Goal: Information Seeking & Learning: Check status

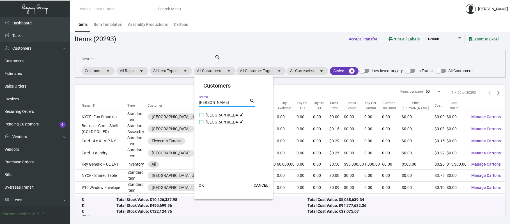
type input "[PERSON_NAME]"
click at [207, 116] on span "[GEOGRAPHIC_DATA]" at bounding box center [225, 115] width 38 height 7
click at [201, 117] on input "[GEOGRAPHIC_DATA]" at bounding box center [201, 117] width 0 height 0
checkbox input "true"
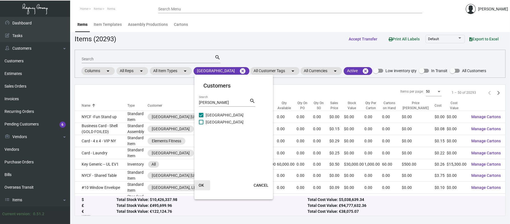
click at [202, 185] on span "OK" at bounding box center [201, 185] width 5 height 4
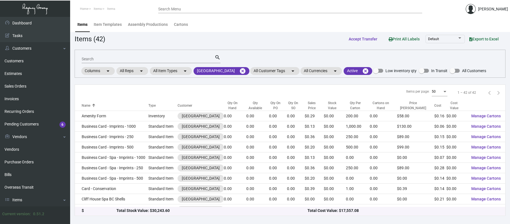
click at [228, 106] on div "Qty On Hand" at bounding box center [232, 105] width 17 height 10
click at [229, 105] on div "Qty On Hand" at bounding box center [232, 105] width 17 height 10
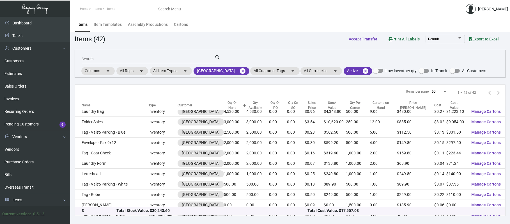
scroll to position [47, 0]
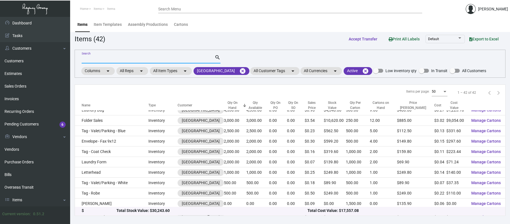
click at [113, 60] on input "Search" at bounding box center [148, 59] width 133 height 4
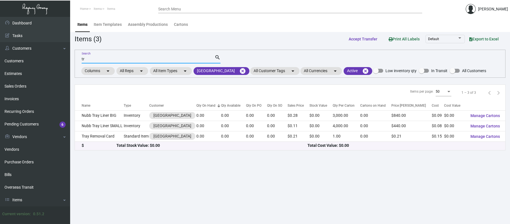
scroll to position [0, 0]
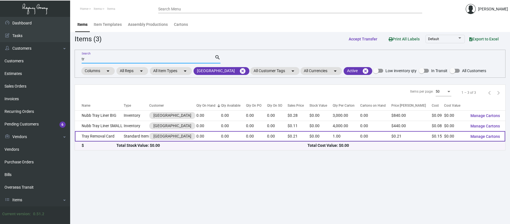
click at [105, 136] on td "Tray Removal Card" at bounding box center [99, 136] width 49 height 10
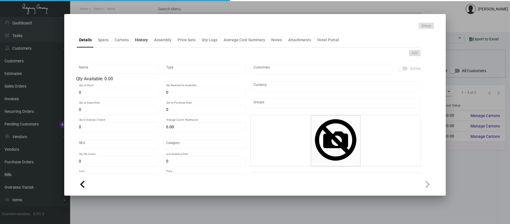
click at [140, 40] on div "History" at bounding box center [141, 40] width 13 height 6
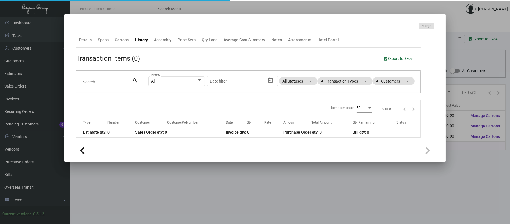
click at [128, 4] on div at bounding box center [255, 112] width 510 height 224
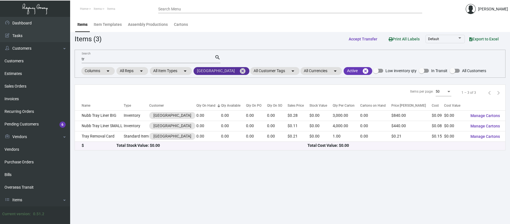
click at [246, 70] on mat-icon "cancel" at bounding box center [242, 71] width 7 height 7
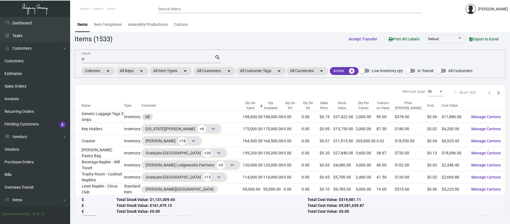
click at [166, 59] on input "tr" at bounding box center [148, 59] width 133 height 4
type input "t"
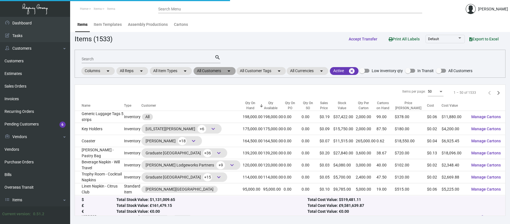
click at [213, 69] on mat-chip "All Customers arrow_drop_down" at bounding box center [214, 71] width 42 height 8
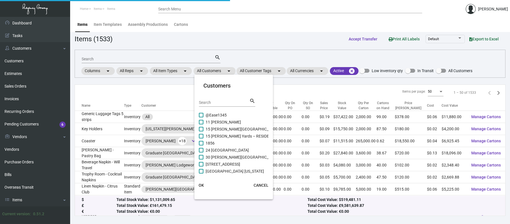
click at [209, 102] on input "Search" at bounding box center [224, 102] width 50 height 4
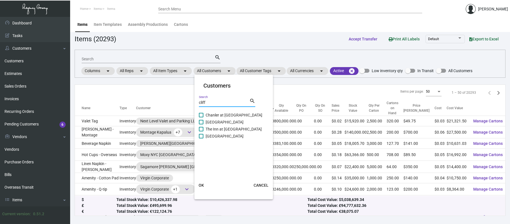
type input "cliff"
click at [229, 122] on span "[GEOGRAPHIC_DATA]" at bounding box center [225, 122] width 38 height 7
click at [201, 124] on input "[GEOGRAPHIC_DATA]" at bounding box center [201, 124] width 0 height 0
checkbox input "true"
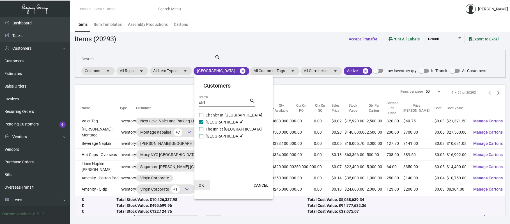
click at [203, 183] on span "OK" at bounding box center [201, 185] width 5 height 4
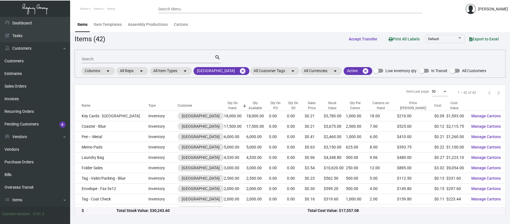
click at [111, 59] on input "Search" at bounding box center [148, 59] width 133 height 4
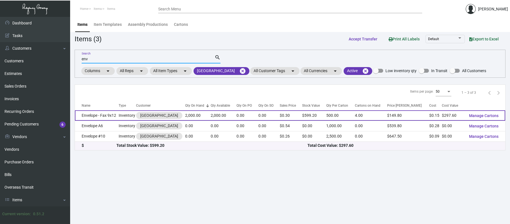
type input "env"
click at [109, 116] on td "Envelope - Fax 9x12" at bounding box center [97, 115] width 44 height 10
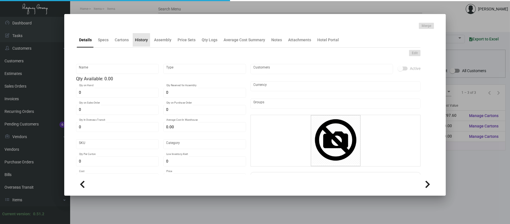
click at [138, 41] on div "History" at bounding box center [141, 40] width 13 height 6
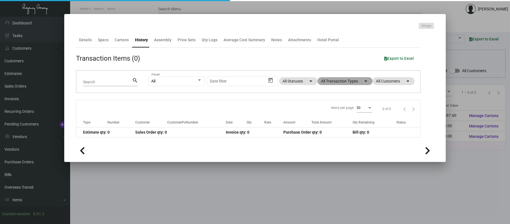
click at [343, 83] on mat-chip "All Transaction Types arrow_drop_down" at bounding box center [344, 81] width 55 height 8
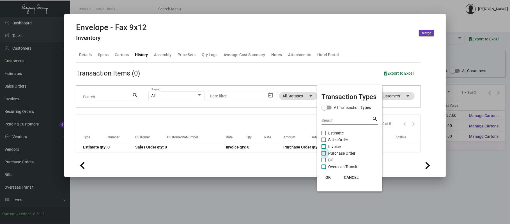
click at [343, 150] on span "Purchase Order" at bounding box center [341, 153] width 27 height 7
click at [324, 155] on input "Purchase Order" at bounding box center [323, 155] width 0 height 0
click at [334, 152] on span "Purchase Order" at bounding box center [341, 153] width 27 height 7
click at [324, 155] on input "Purchase Order" at bounding box center [323, 155] width 0 height 0
click at [334, 152] on span "Purchase Order" at bounding box center [341, 153] width 27 height 7
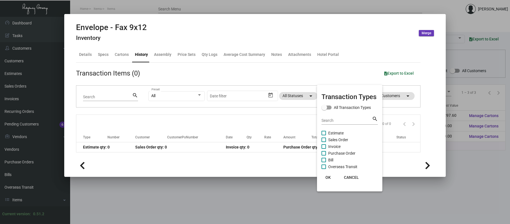
click at [324, 155] on input "Purchase Order" at bounding box center [323, 155] width 0 height 0
checkbox input "true"
click at [227, 9] on div at bounding box center [255, 112] width 510 height 224
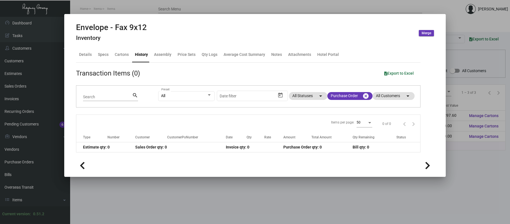
click at [227, 8] on div at bounding box center [255, 112] width 510 height 224
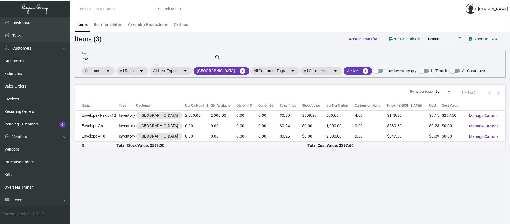
click at [139, 66] on mat-form-field "env Search search" at bounding box center [151, 58] width 139 height 17
click at [139, 63] on mat-form-field "env Search search" at bounding box center [151, 58] width 139 height 17
click at [136, 58] on input "env" at bounding box center [148, 59] width 133 height 4
type input "e"
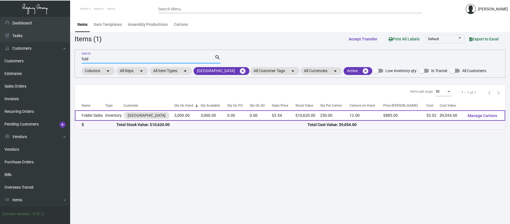
type input "fold"
click at [95, 116] on td "Folder Sales" at bounding box center [90, 115] width 30 height 10
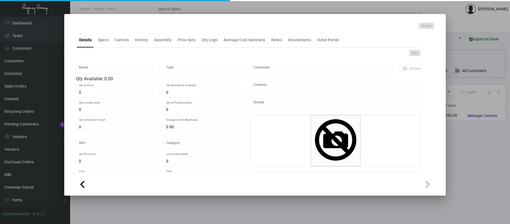
type input "Folder Sales"
type input "Inventory"
type input "3,000"
type input "$ 0.00"
type input "931"
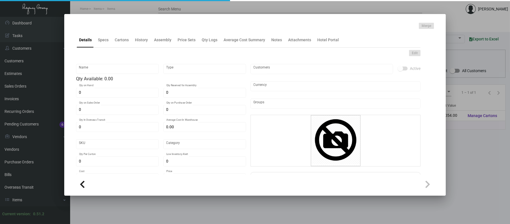
type input "Standard"
type input "250"
type input "$ 3.018"
type input "$ 3.54"
type textarea "Folder sales open size 9x12 #130 [PERSON_NAME] fine bright white stock, printin…"
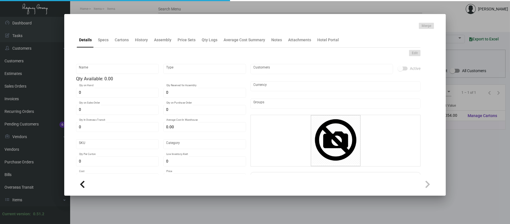
type textarea "Folder sales open size 9x12 #130 [PERSON_NAME] fine bright white stock, printin…"
checkbox input "true"
type input "United States Dollar $"
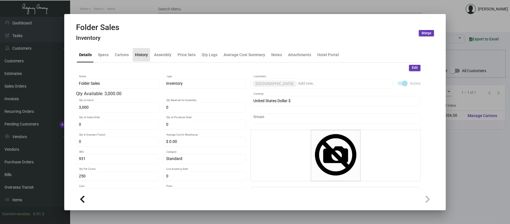
click at [140, 40] on ng-component "Folder Sales Inventory Merge Details Specs Cartons History Assembly Price Sets …" at bounding box center [255, 115] width 358 height 185
click at [142, 55] on div "History" at bounding box center [141, 55] width 13 height 6
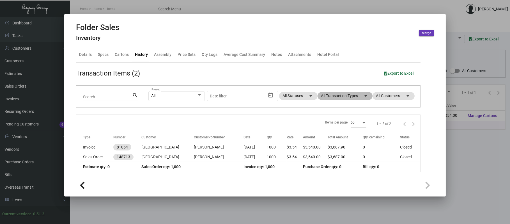
click at [330, 97] on mat-chip "All Transaction Types arrow_drop_down" at bounding box center [344, 96] width 55 height 8
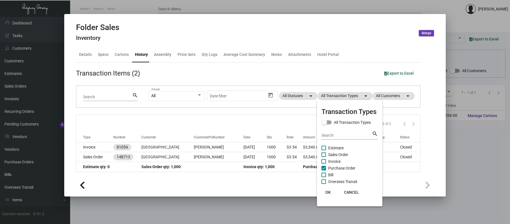
click at [340, 165] on span "Purchase Order" at bounding box center [341, 168] width 27 height 7
click at [324, 170] on input "Purchase Order" at bounding box center [323, 170] width 0 height 0
click at [340, 165] on span "Purchase Order" at bounding box center [341, 168] width 27 height 7
click at [324, 170] on input "Purchase Order" at bounding box center [323, 170] width 0 height 0
checkbox input "true"
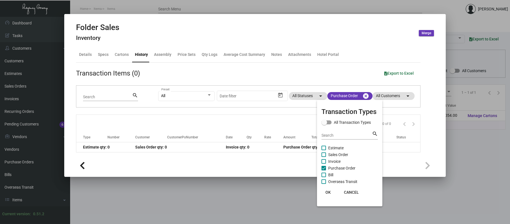
click at [363, 97] on div at bounding box center [255, 112] width 510 height 224
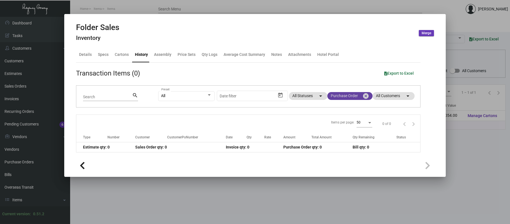
click at [363, 98] on mat-icon "cancel" at bounding box center [365, 96] width 7 height 7
click at [348, 99] on mat-chip "All Transaction Types arrow_drop_down" at bounding box center [344, 96] width 55 height 8
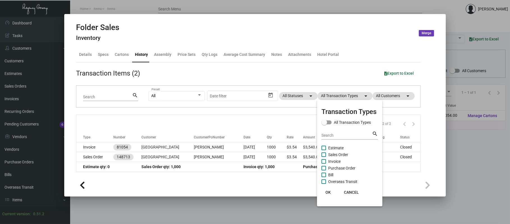
click at [343, 155] on span "Sales Order" at bounding box center [338, 154] width 20 height 7
click at [324, 157] on input "Sales Order" at bounding box center [323, 157] width 0 height 0
checkbox input "true"
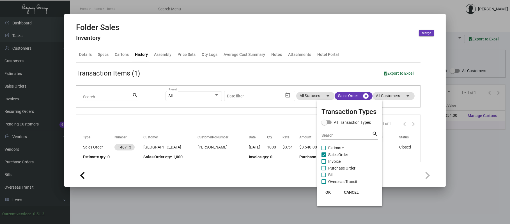
click at [206, 145] on div at bounding box center [255, 112] width 510 height 224
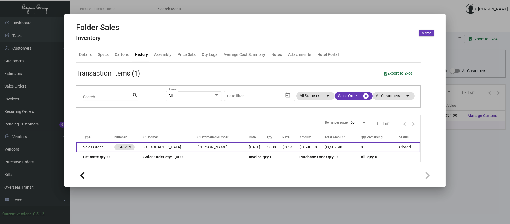
click at [206, 146] on td "[PERSON_NAME]" at bounding box center [222, 147] width 51 height 10
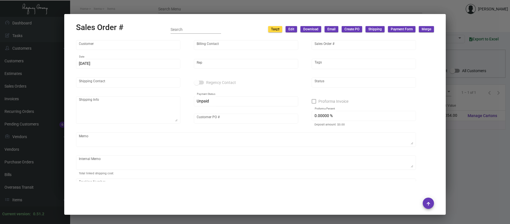
type input "[GEOGRAPHIC_DATA]"
type input "Accounts Payable"
type input "148713"
type input "[DATE]"
type input "[PERSON_NAME]"
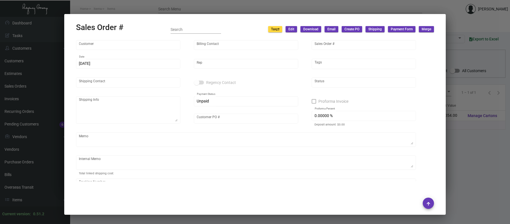
type input "[PERSON_NAME]"
type textarea "[GEOGRAPHIC_DATA] [US_STATE] - [PERSON_NAME] [STREET_ADDRESS]"
type input "[PERSON_NAME]"
type textarea "54.96"
type input "United States Dollar $"
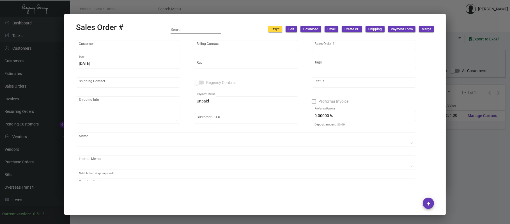
type input "$ 147.90"
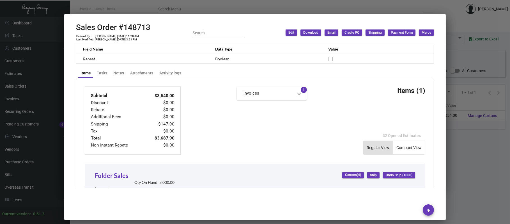
scroll to position [191, 0]
click at [216, 8] on div at bounding box center [255, 112] width 510 height 224
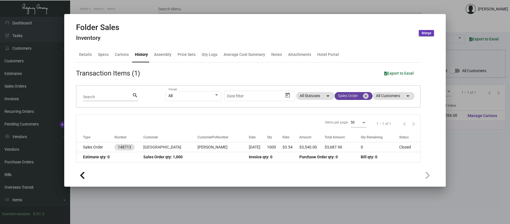
click at [366, 96] on mat-icon "cancel" at bounding box center [365, 96] width 7 height 7
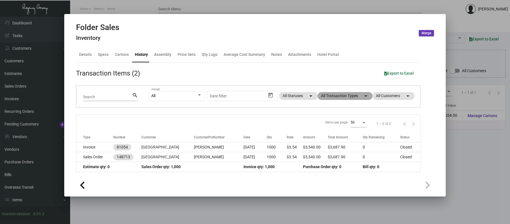
click at [357, 96] on mat-chip "All Transaction Types arrow_drop_down" at bounding box center [344, 96] width 55 height 8
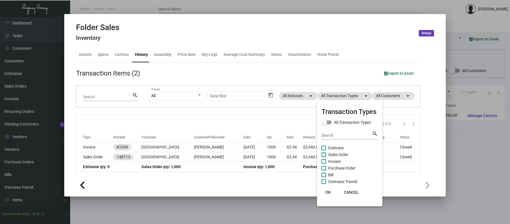
click at [247, 5] on div at bounding box center [255, 112] width 510 height 224
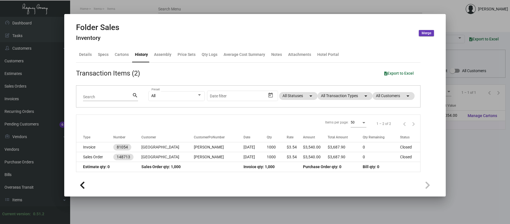
click at [249, 8] on div at bounding box center [255, 112] width 510 height 224
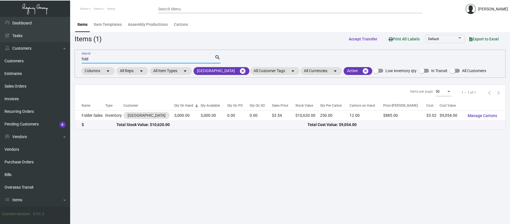
click at [122, 57] on input "fold" at bounding box center [148, 59] width 133 height 4
type input "f"
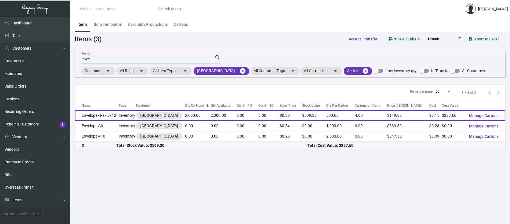
type input "enve"
click at [100, 113] on td "Envelope - Fax 9x12" at bounding box center [97, 115] width 44 height 10
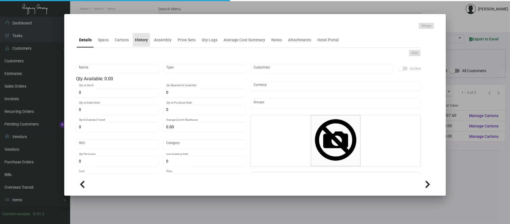
click at [139, 43] on div "History" at bounding box center [141, 39] width 17 height 13
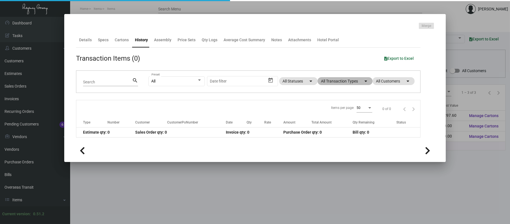
click at [348, 80] on mat-chip "All Transaction Types arrow_drop_down" at bounding box center [344, 81] width 55 height 8
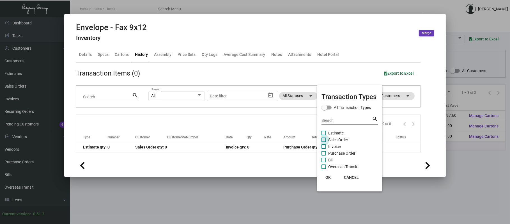
click at [340, 138] on span "Sales Order" at bounding box center [338, 139] width 20 height 7
click at [324, 142] on input "Sales Order" at bounding box center [323, 142] width 0 height 0
click at [328, 139] on span "Sales Order" at bounding box center [338, 139] width 20 height 7
click at [324, 142] on input "Sales Order" at bounding box center [323, 142] width 0 height 0
click at [329, 139] on span "Sales Order" at bounding box center [338, 139] width 20 height 7
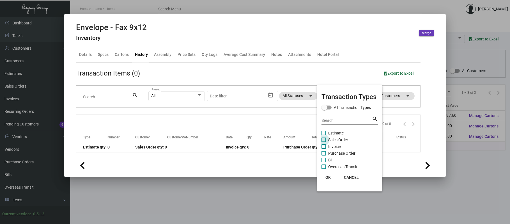
click at [324, 142] on input "Sales Order" at bounding box center [323, 142] width 0 height 0
checkbox input "true"
click at [86, 54] on div at bounding box center [255, 112] width 510 height 224
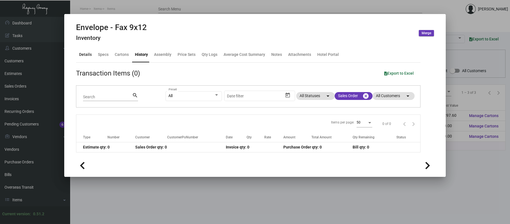
click at [88, 57] on div "Details" at bounding box center [85, 55] width 13 height 6
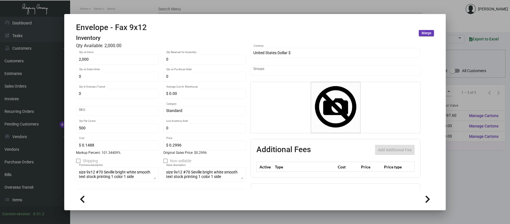
scroll to position [70, 0]
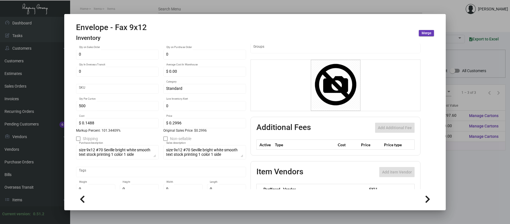
click at [229, 3] on div at bounding box center [255, 112] width 510 height 224
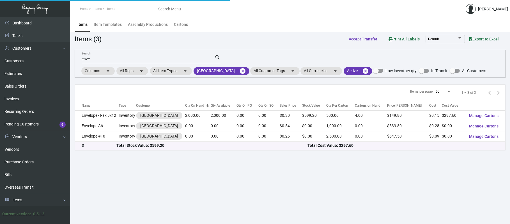
click at [134, 63] on div "enve Search" at bounding box center [148, 58] width 133 height 9
type input "e"
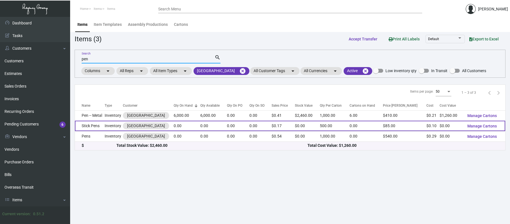
type input "pen"
click at [91, 124] on td "Stick Pens" at bounding box center [90, 126] width 30 height 10
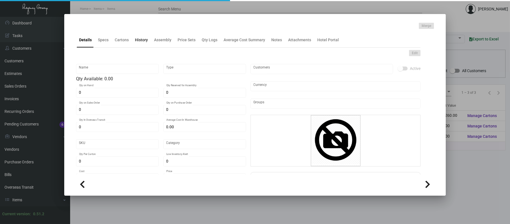
click at [138, 42] on div "History" at bounding box center [141, 40] width 13 height 6
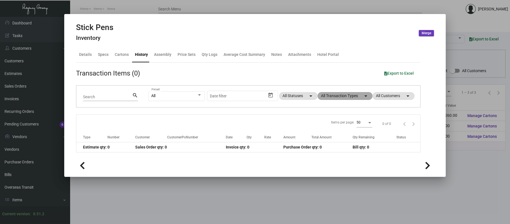
click at [348, 97] on mat-chip "All Transaction Types arrow_drop_down" at bounding box center [344, 96] width 55 height 8
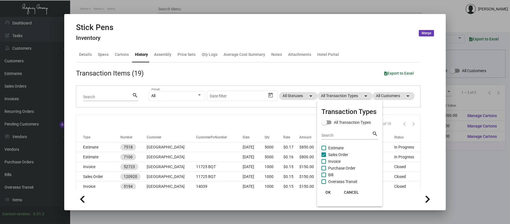
click at [336, 153] on span "Sales Order" at bounding box center [338, 154] width 20 height 7
click at [324, 157] on input "Sales Order" at bounding box center [323, 157] width 0 height 0
checkbox input "false"
click at [339, 169] on span "Purchase Order" at bounding box center [341, 168] width 27 height 7
click at [324, 170] on input "Purchase Order" at bounding box center [323, 170] width 0 height 0
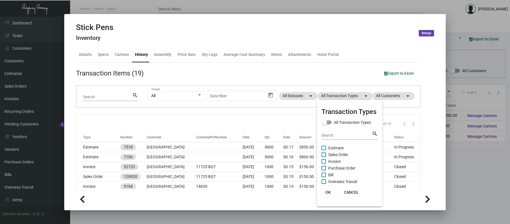
checkbox input "true"
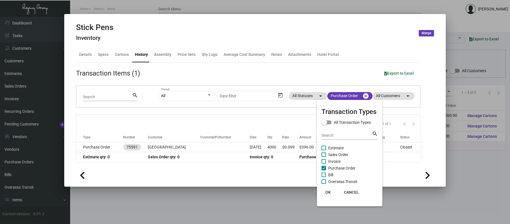
click at [193, 143] on div at bounding box center [255, 112] width 510 height 224
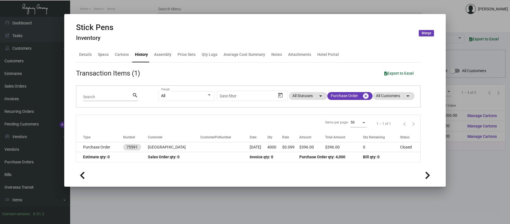
click at [193, 143] on td "[GEOGRAPHIC_DATA]" at bounding box center [174, 147] width 52 height 10
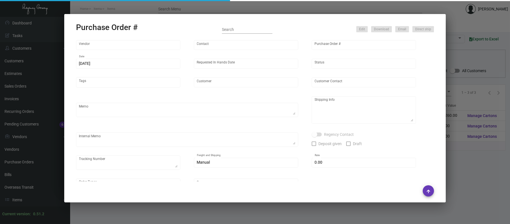
type input "[GEOGRAPHIC_DATA]"
type input "[PERSON_NAME]"
type input "75591"
type input "[DATE]"
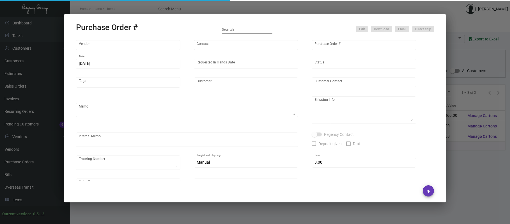
type input "[GEOGRAPHIC_DATA]"
type textarea "Regency Group [STREET_ADDRESS] Attn: [PERSON_NAME] 347.546.5917"
type input "$ 0.00"
type input "United States Dollar $"
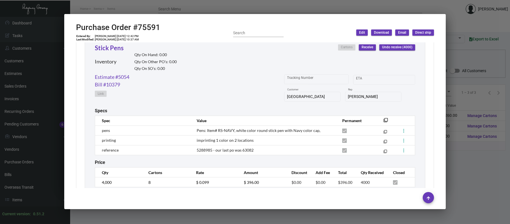
scroll to position [269, 0]
click at [196, 6] on div at bounding box center [255, 112] width 510 height 224
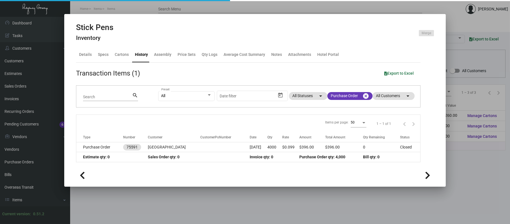
click at [195, 6] on div at bounding box center [255, 112] width 510 height 224
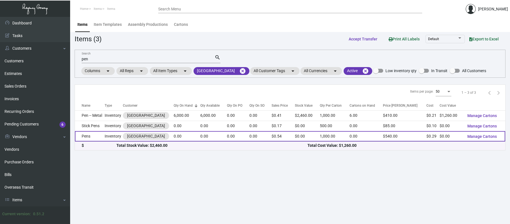
click at [88, 134] on td "Pens" at bounding box center [90, 136] width 30 height 10
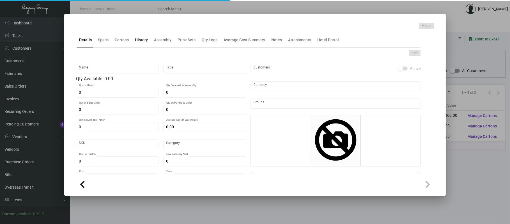
click at [135, 44] on div "History" at bounding box center [141, 39] width 17 height 13
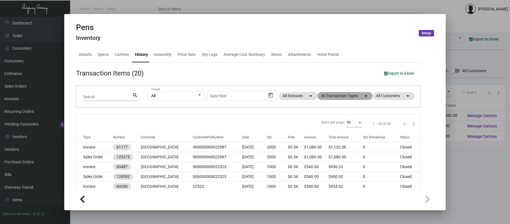
click at [332, 93] on mat-chip "All Transaction Types arrow_drop_down" at bounding box center [344, 96] width 55 height 8
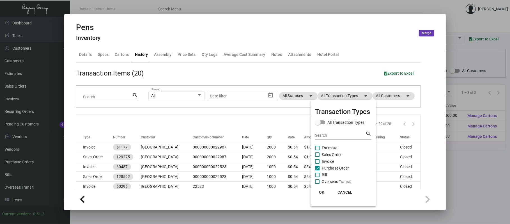
click at [336, 166] on span "Purchase Order" at bounding box center [335, 168] width 27 height 7
click at [317, 170] on input "Purchase Order" at bounding box center [317, 170] width 0 height 0
click at [336, 166] on span "Purchase Order" at bounding box center [335, 168] width 27 height 7
click at [317, 170] on input "Purchase Order" at bounding box center [317, 170] width 0 height 0
click at [338, 168] on span "Purchase Order" at bounding box center [335, 168] width 27 height 7
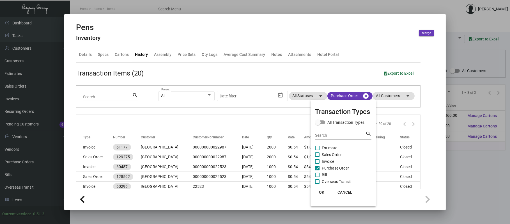
click at [317, 170] on input "Purchase Order" at bounding box center [317, 170] width 0 height 0
click at [338, 169] on span "Purchase Order" at bounding box center [335, 168] width 27 height 7
click at [317, 170] on input "Purchase Order" at bounding box center [317, 170] width 0 height 0
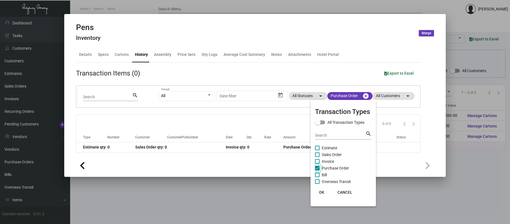
click at [340, 167] on span "Purchase Order" at bounding box center [335, 168] width 27 height 7
click at [317, 170] on input "Purchase Order" at bounding box center [317, 170] width 0 height 0
checkbox input "false"
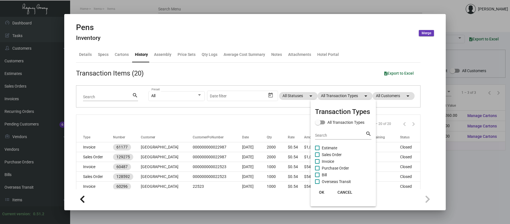
click at [329, 153] on span "Sales Order" at bounding box center [332, 154] width 20 height 7
click at [317, 157] on input "Sales Order" at bounding box center [317, 157] width 0 height 0
checkbox input "true"
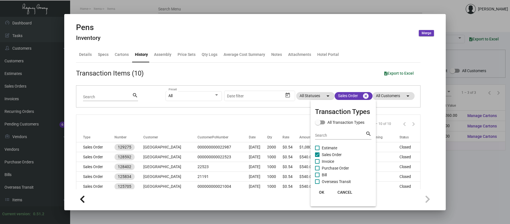
click at [177, 146] on div at bounding box center [255, 112] width 510 height 224
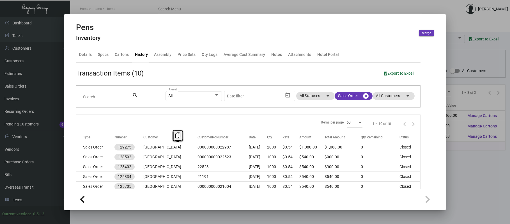
click at [177, 146] on td "[GEOGRAPHIC_DATA]" at bounding box center [170, 147] width 54 height 10
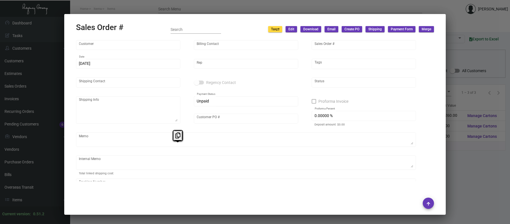
type input "[GEOGRAPHIC_DATA]"
type input "Accounts Payable"
type input "129275"
type input "[DATE]"
type input "[PERSON_NAME]"
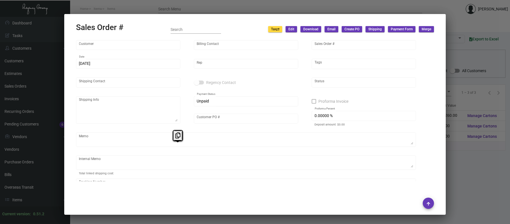
type input "[PERSON_NAME]"
type textarea "[GEOGRAPHIC_DATA] - [PERSON_NAME] [STREET_ADDRESS][PERSON_NAME]"
type input "000000000022987"
type textarea "30.06"
type input "United States Dollar $"
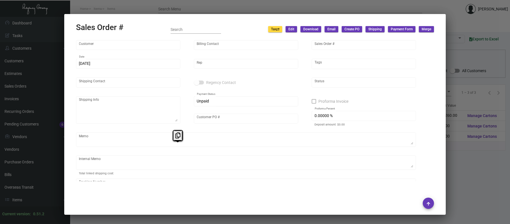
type input "$ 0.00"
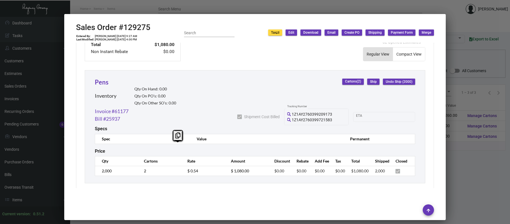
scroll to position [284, 0]
click at [244, 136] on th "Value" at bounding box center [268, 139] width 154 height 10
click at [166, 9] on div at bounding box center [255, 112] width 510 height 224
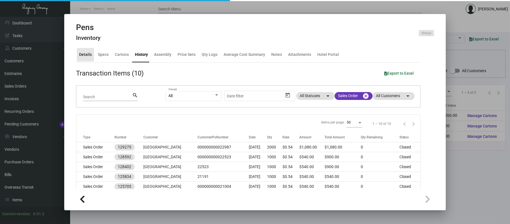
click at [85, 54] on div "Details" at bounding box center [85, 55] width 13 height 6
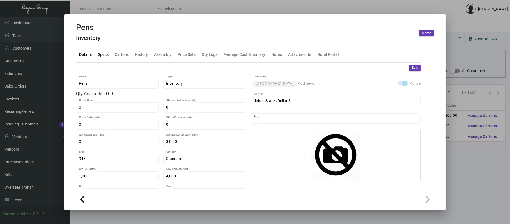
click at [107, 54] on div "Specs" at bounding box center [103, 55] width 11 height 6
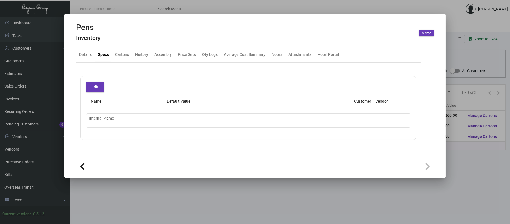
click at [118, 1] on div at bounding box center [255, 112] width 510 height 224
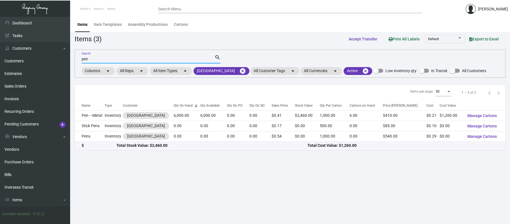
click at [117, 60] on input "pen" at bounding box center [148, 59] width 133 height 4
type input "p"
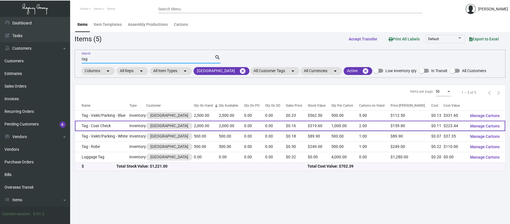
type input "tag"
click at [104, 127] on td "Tag - Coat Check" at bounding box center [102, 126] width 54 height 10
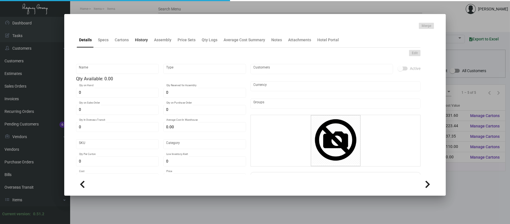
click at [136, 41] on div "History" at bounding box center [141, 40] width 13 height 6
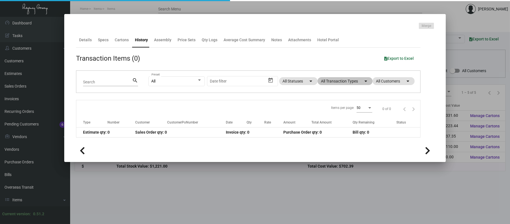
click at [336, 85] on div "All Preset Start date – Date filter All Statuses arrow_drop_down All Transactio…" at bounding box center [280, 82] width 265 height 22
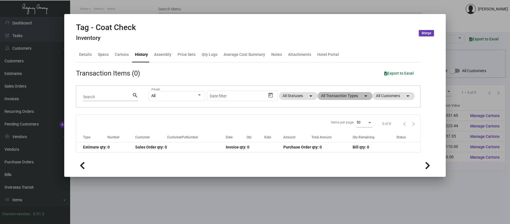
click at [339, 96] on mat-chip "All Transaction Types arrow_drop_down" at bounding box center [344, 96] width 55 height 8
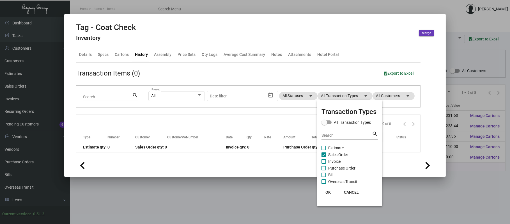
click at [338, 153] on span "Sales Order" at bounding box center [338, 154] width 20 height 7
click at [324, 157] on input "Sales Order" at bounding box center [323, 157] width 0 height 0
click at [338, 153] on span "Sales Order" at bounding box center [338, 154] width 20 height 7
click at [324, 157] on input "Sales Order" at bounding box center [323, 157] width 0 height 0
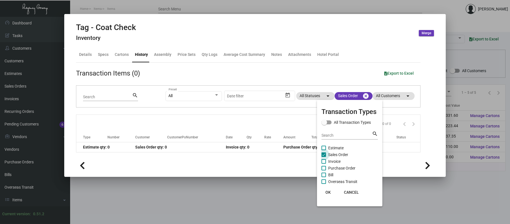
click at [338, 153] on span "Sales Order" at bounding box center [338, 154] width 20 height 7
click at [324, 157] on input "Sales Order" at bounding box center [323, 157] width 0 height 0
checkbox input "false"
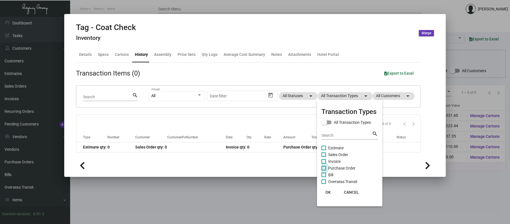
click at [339, 168] on span "Purchase Order" at bounding box center [341, 168] width 27 height 7
click at [324, 170] on input "Purchase Order" at bounding box center [323, 170] width 0 height 0
click at [339, 167] on span "Purchase Order" at bounding box center [341, 168] width 27 height 7
click at [324, 170] on input "Purchase Order" at bounding box center [323, 170] width 0 height 0
checkbox input "false"
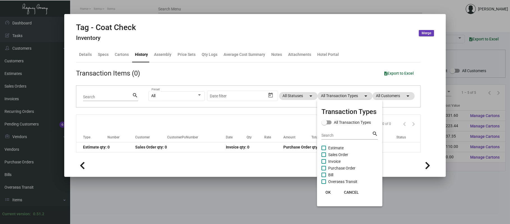
click at [87, 54] on div at bounding box center [255, 112] width 510 height 224
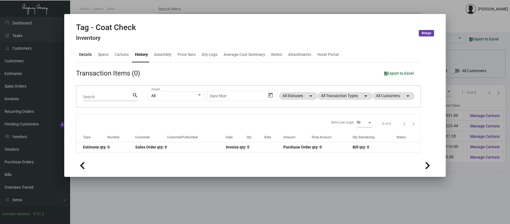
click at [87, 54] on div "Details" at bounding box center [85, 55] width 13 height 6
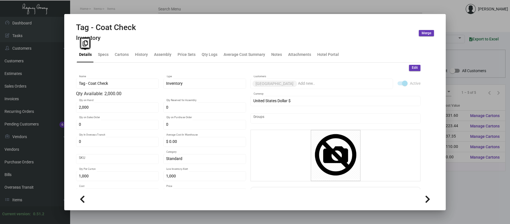
click at [160, 128] on div "Tag - Coat Check Name Inventory Type Qty Available: 2,000.00 2,000 Qty on Hand …" at bounding box center [161, 176] width 170 height 202
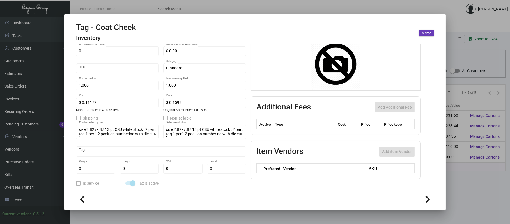
click at [174, 4] on div at bounding box center [255, 112] width 510 height 224
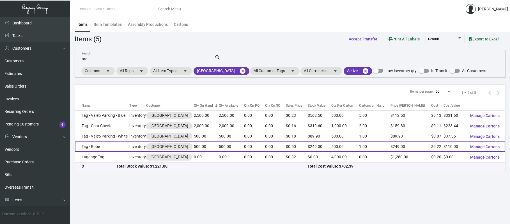
click at [120, 148] on td "Tag - Robe" at bounding box center [102, 146] width 54 height 10
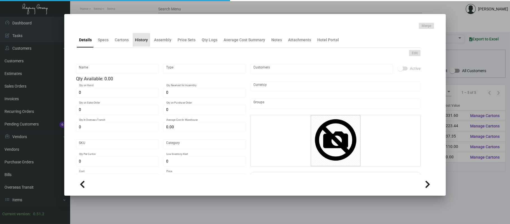
click at [145, 42] on div "History" at bounding box center [141, 40] width 13 height 6
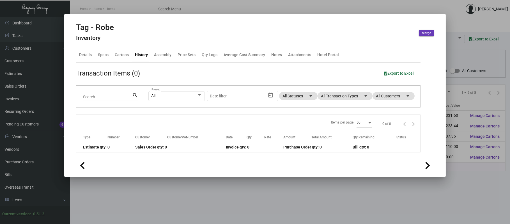
click at [336, 84] on app-item-usage-history "Transaction Items (0) Export to Excel Search search All Preset Start date – Dat…" at bounding box center [248, 110] width 344 height 84
click at [339, 94] on mat-chip "All Transaction Types arrow_drop_down" at bounding box center [344, 96] width 55 height 8
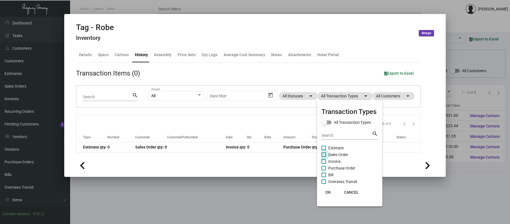
click at [339, 156] on span "Sales Order" at bounding box center [338, 154] width 20 height 7
click at [324, 157] on input "Sales Order" at bounding box center [323, 157] width 0 height 0
checkbox input "true"
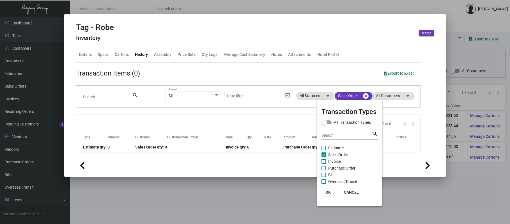
click at [339, 169] on span "Purchase Order" at bounding box center [341, 168] width 27 height 7
click at [324, 170] on input "Purchase Order" at bounding box center [323, 170] width 0 height 0
click at [339, 169] on span "Purchase Order" at bounding box center [341, 168] width 27 height 7
click at [324, 170] on input "Purchase Order" at bounding box center [323, 170] width 0 height 0
checkbox input "false"
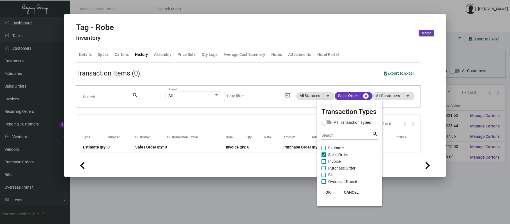
click at [336, 155] on span "Sales Order" at bounding box center [338, 154] width 20 height 7
click at [324, 157] on input "Sales Order" at bounding box center [323, 157] width 0 height 0
checkbox input "false"
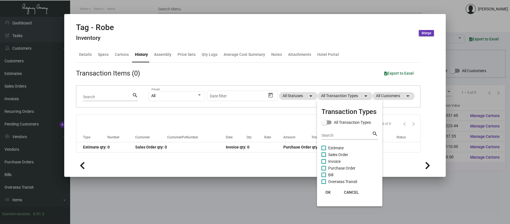
click at [82, 54] on div at bounding box center [255, 112] width 510 height 224
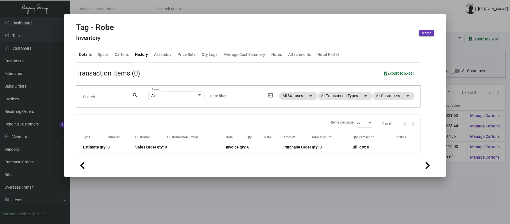
click at [82, 54] on div "Details" at bounding box center [85, 55] width 13 height 6
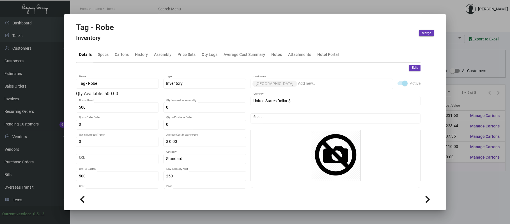
click at [166, 155] on div "Standard Category" at bounding box center [204, 158] width 77 height 11
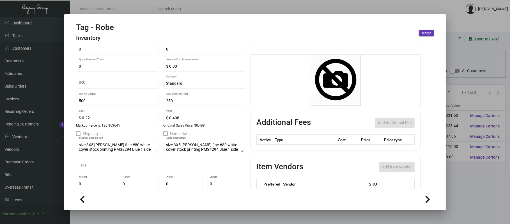
scroll to position [79, 0]
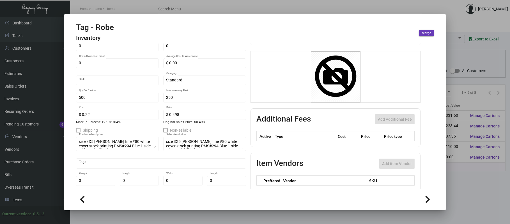
click at [158, 6] on div at bounding box center [255, 112] width 510 height 224
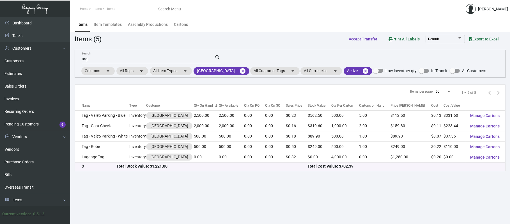
click at [134, 56] on div "tag Search" at bounding box center [148, 58] width 133 height 9
type input "t"
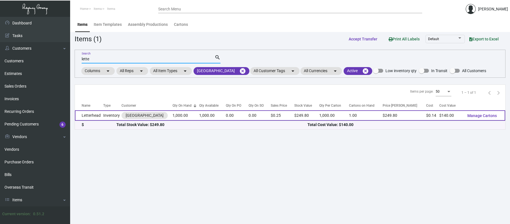
type input "lette"
click at [97, 113] on td "Letterhead" at bounding box center [89, 115] width 28 height 10
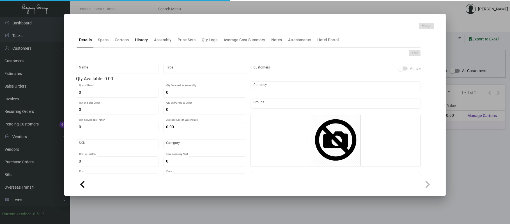
click at [141, 44] on div "History" at bounding box center [141, 39] width 17 height 13
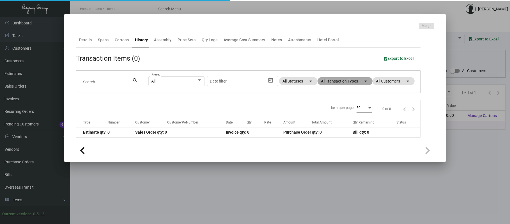
click at [340, 83] on app-item-usage-history "Transaction Items (0) Export to Excel Search search All Preset Start date – Dat…" at bounding box center [248, 95] width 344 height 84
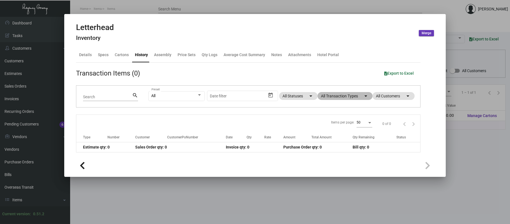
click at [343, 96] on mat-chip "All Transaction Types arrow_drop_down" at bounding box center [344, 96] width 55 height 8
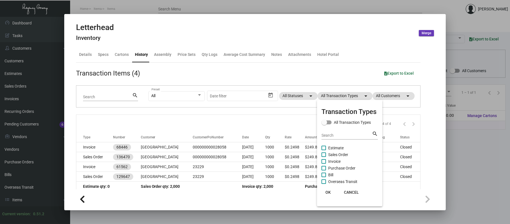
click at [343, 166] on span "Purchase Order" at bounding box center [341, 168] width 27 height 7
click at [324, 170] on input "Purchase Order" at bounding box center [323, 170] width 0 height 0
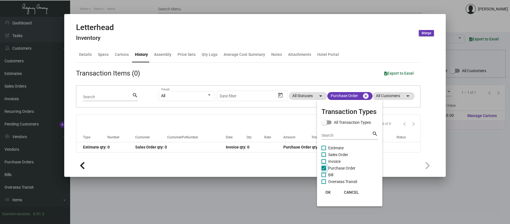
click at [343, 165] on span "Purchase Order" at bounding box center [341, 168] width 27 height 7
click at [324, 170] on input "Purchase Order" at bounding box center [323, 170] width 0 height 0
checkbox input "false"
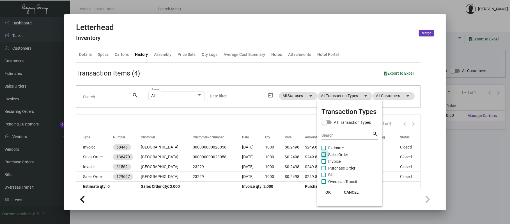
click at [339, 154] on span "Sales Order" at bounding box center [338, 154] width 20 height 7
click at [324, 157] on input "Sales Order" at bounding box center [323, 157] width 0 height 0
checkbox input "true"
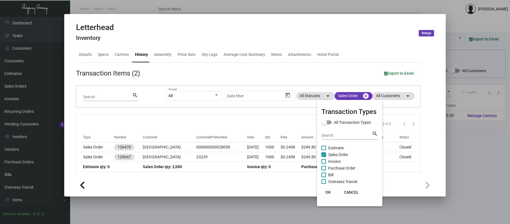
click at [174, 144] on div at bounding box center [255, 112] width 510 height 224
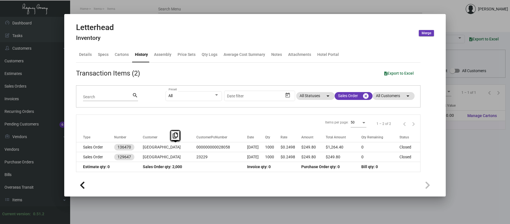
click at [174, 144] on td "[GEOGRAPHIC_DATA]" at bounding box center [170, 147] width 54 height 10
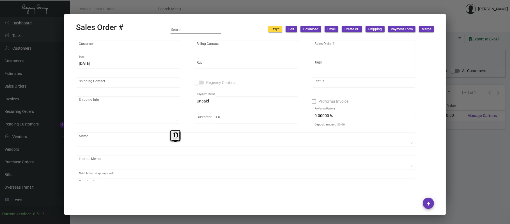
type input "[GEOGRAPHIC_DATA]"
type input "Accounts Payable"
type input "136470"
type input "[DATE]"
type input "[PERSON_NAME]"
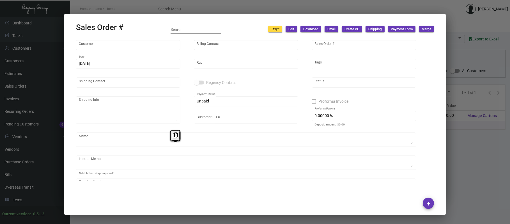
type input "[PERSON_NAME]"
type textarea "[GEOGRAPHIC_DATA] - [PERSON_NAME] [STREET_ADDRESS]"
type input "000000000028058"
type textarea "39.26"
type input "United States Dollar $"
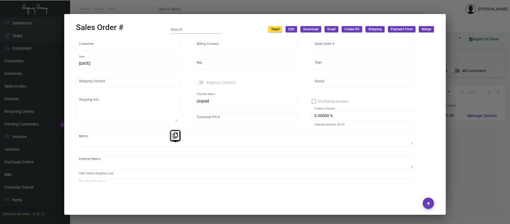
type input "$ 0.00"
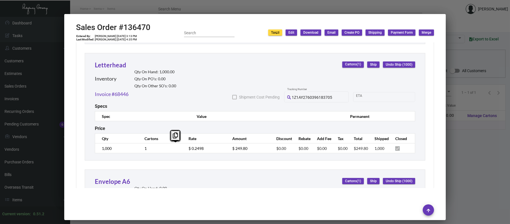
scroll to position [428, 0]
click at [225, 151] on div "Letterhead Inventory Qty On Hand: 1,000.00 Qty On PO’s: 0.00 Qty On Other SO’s:…" at bounding box center [255, 106] width 340 height 107
